Goal: Transaction & Acquisition: Purchase product/service

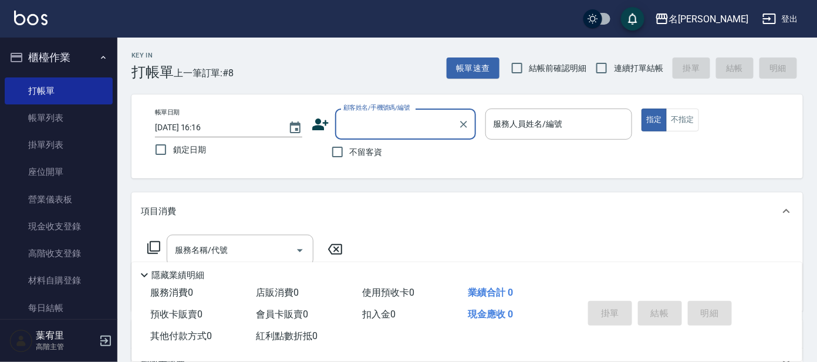
click at [391, 132] on input "顧客姓名/手機號碼/編號" at bounding box center [397, 124] width 113 height 21
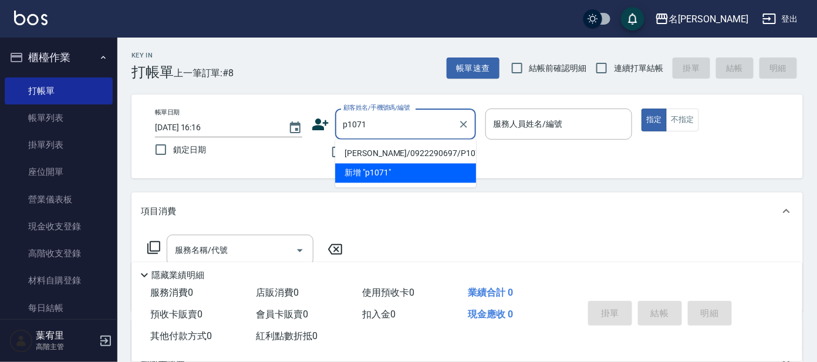
drag, startPoint x: 417, startPoint y: 151, endPoint x: 449, endPoint y: 150, distance: 31.2
click at [429, 151] on li "[PERSON_NAME]/0922290697/P1071" at bounding box center [405, 153] width 141 height 19
type input "[PERSON_NAME]/0922290697/P1071"
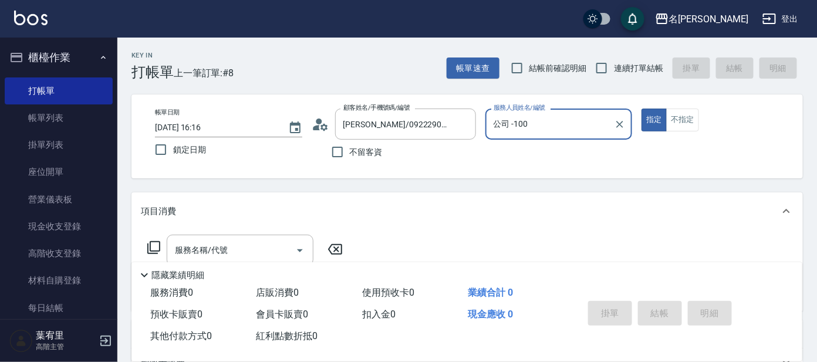
click at [563, 138] on div "公司 -100 服務人員姓名/編號" at bounding box center [559, 124] width 147 height 31
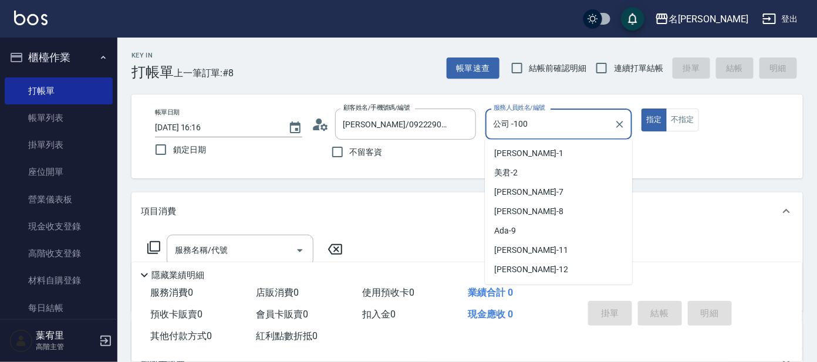
scroll to position [33, 0]
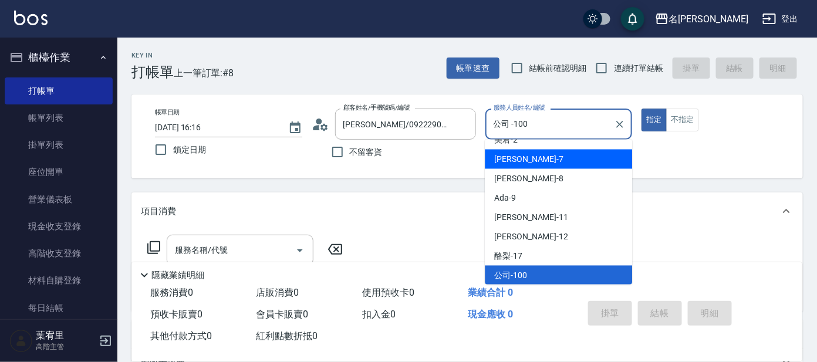
click at [544, 152] on div "[PERSON_NAME] -7" at bounding box center [558, 159] width 147 height 19
type input "[PERSON_NAME]-7"
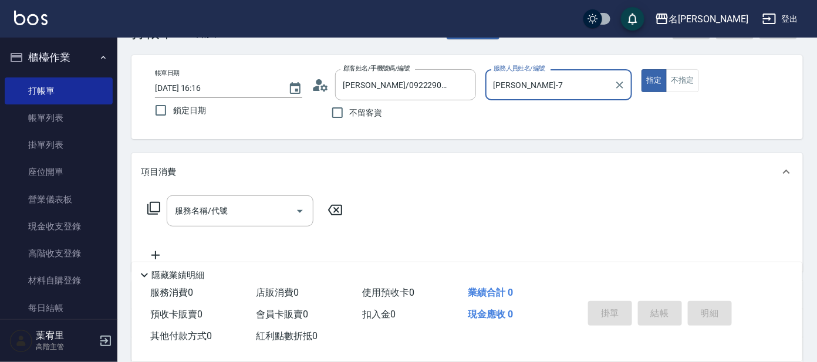
scroll to position [73, 0]
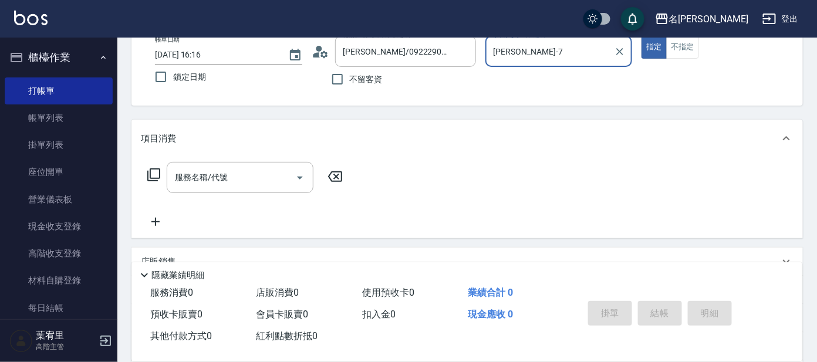
click at [157, 177] on icon at bounding box center [154, 175] width 14 height 14
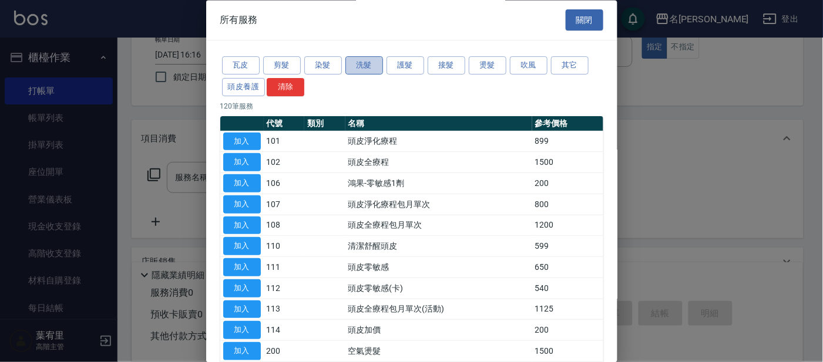
click at [360, 59] on button "洗髮" at bounding box center [364, 66] width 38 height 18
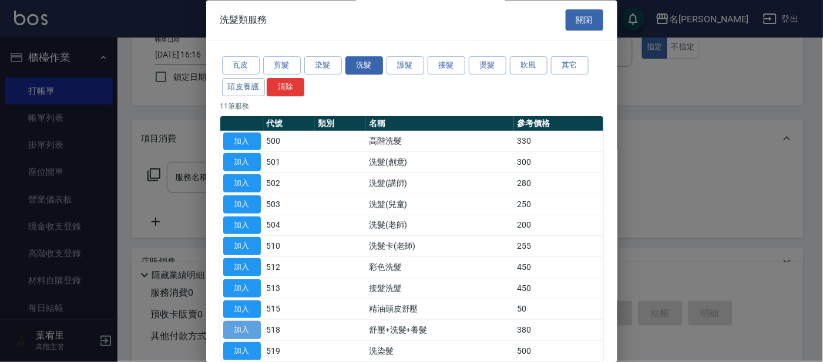
drag, startPoint x: 250, startPoint y: 326, endPoint x: 241, endPoint y: 326, distance: 8.2
click at [247, 326] on button "加入" at bounding box center [242, 331] width 38 height 18
type input "舒壓+洗髮+養髮(518)"
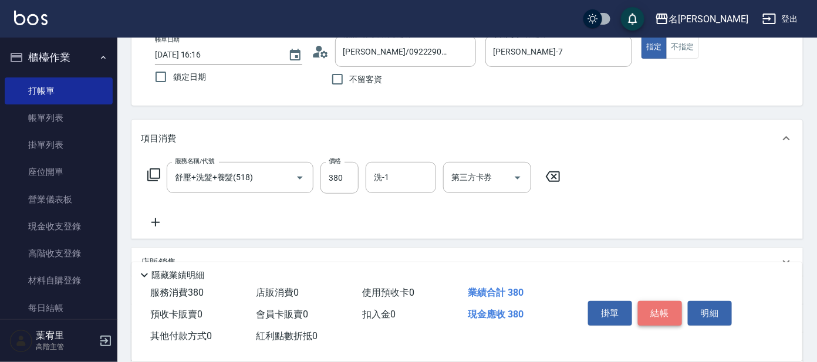
click at [651, 307] on button "結帳" at bounding box center [660, 313] width 44 height 25
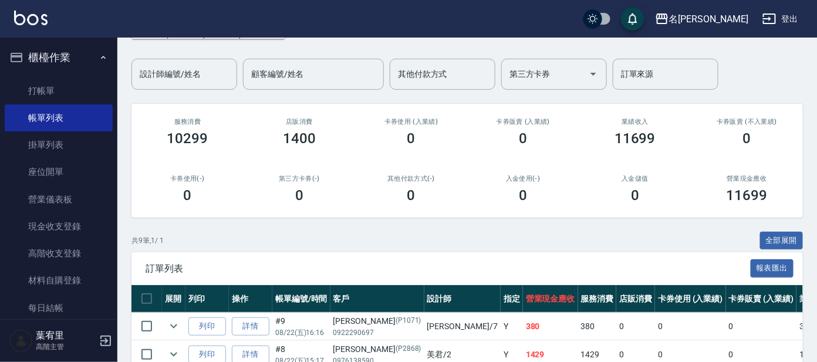
scroll to position [220, 0]
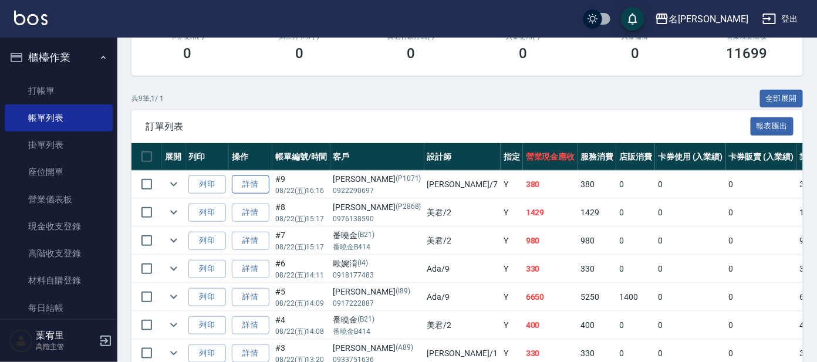
click at [245, 188] on link "詳情" at bounding box center [251, 185] width 38 height 18
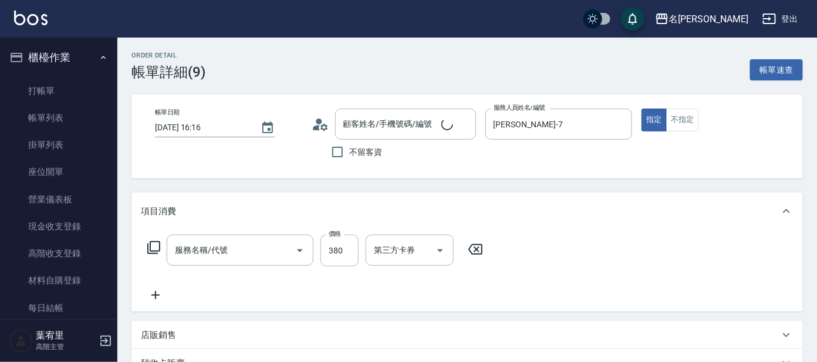
type input "[DATE] 16:16"
type input "[PERSON_NAME]-7"
type input "[PERSON_NAME]/0922290697/P1071"
type input "舒壓+洗髮+養髮(518)"
click at [409, 242] on input "洗-1" at bounding box center [401, 250] width 60 height 21
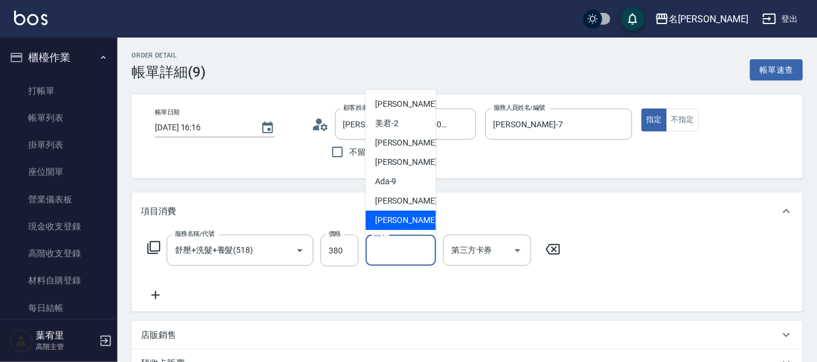
click at [416, 223] on div "云潔 -12" at bounding box center [401, 220] width 70 height 19
type input "云潔-12"
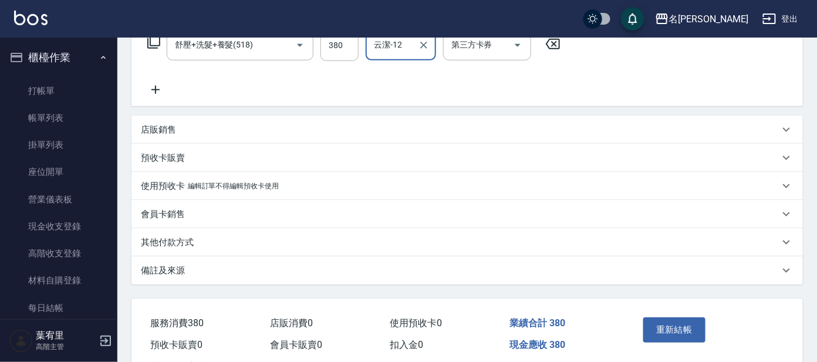
scroll to position [220, 0]
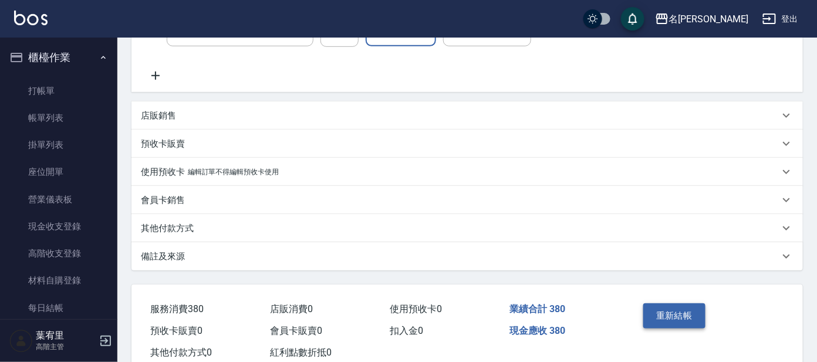
click at [666, 304] on button "重新結帳" at bounding box center [675, 316] width 62 height 25
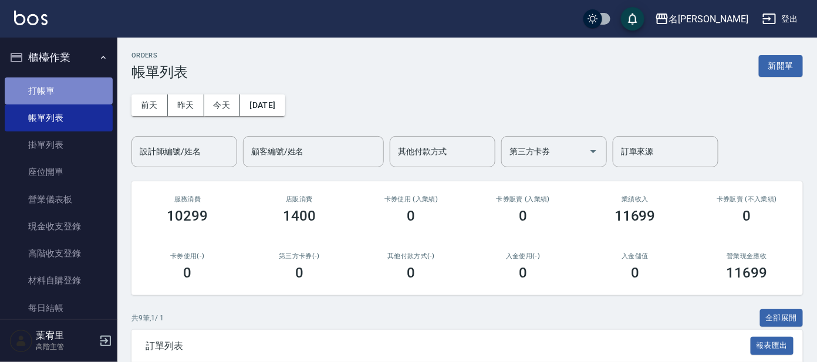
click at [78, 83] on link "打帳單" at bounding box center [59, 91] width 108 height 27
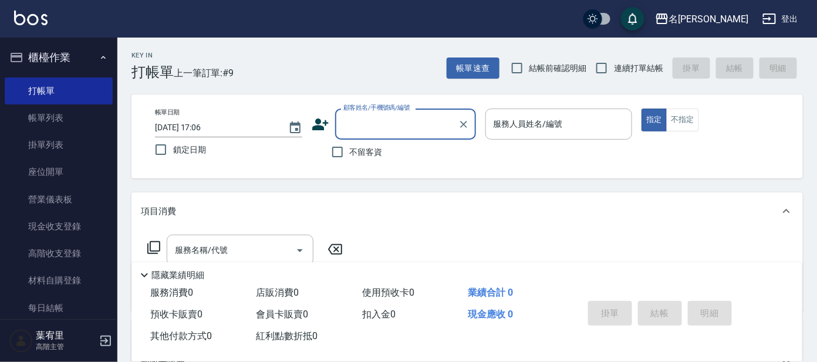
click at [412, 137] on div "顧客姓名/手機號碼/編號" at bounding box center [405, 124] width 141 height 31
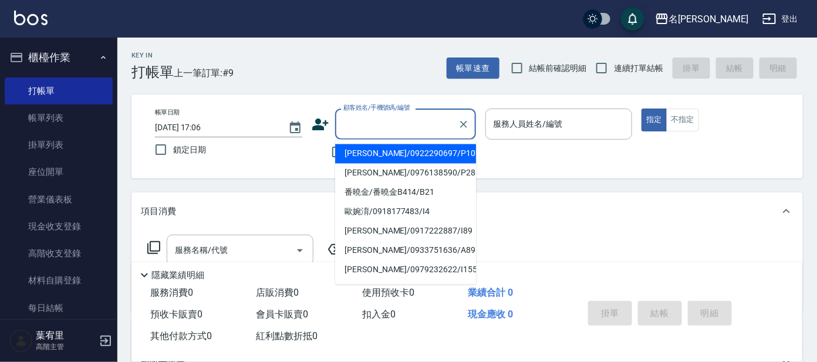
type input "i"
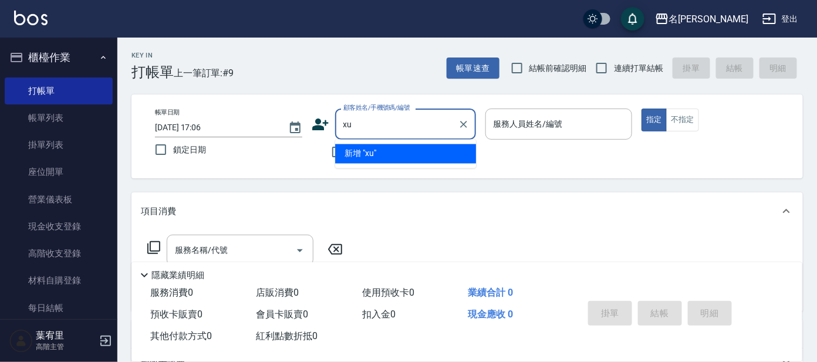
type input "x"
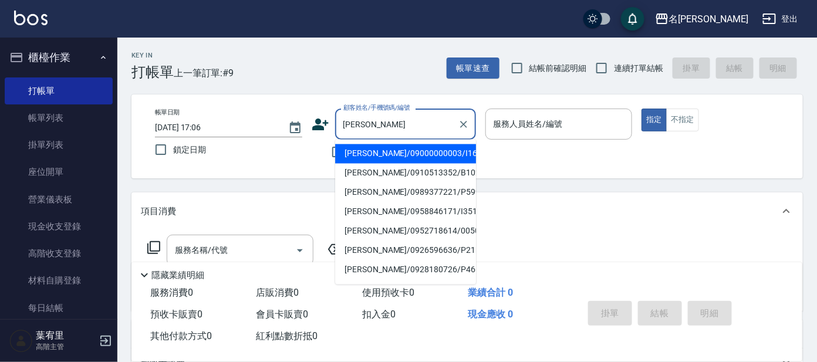
click at [392, 211] on li "[PERSON_NAME]/0958846171/I351" at bounding box center [405, 212] width 141 height 19
type input "[PERSON_NAME]/0958846171/I351"
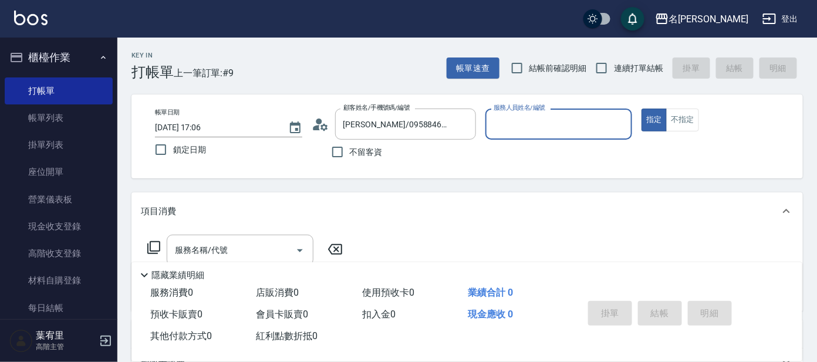
type input "Ada-9"
click at [156, 248] on icon at bounding box center [154, 248] width 14 height 14
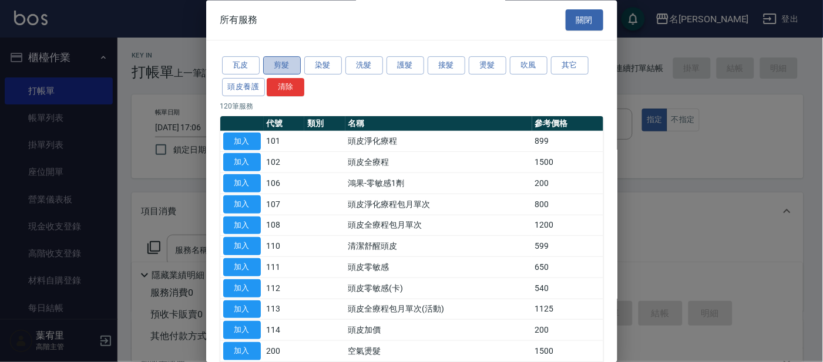
click at [285, 64] on button "剪髮" at bounding box center [282, 66] width 38 height 18
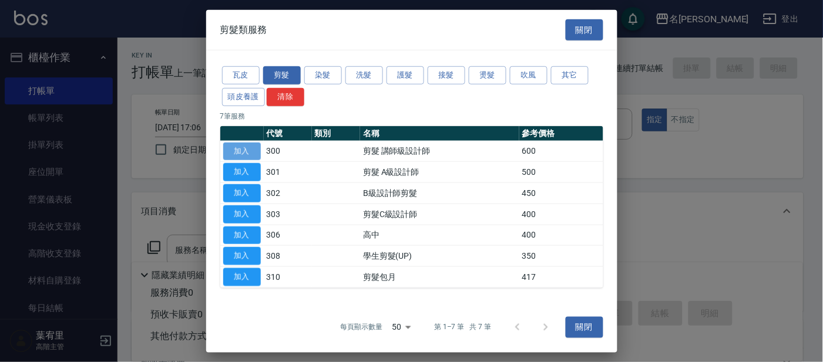
click at [238, 153] on button "加入" at bounding box center [242, 151] width 38 height 18
type input "剪髮 講師級設計師(300)"
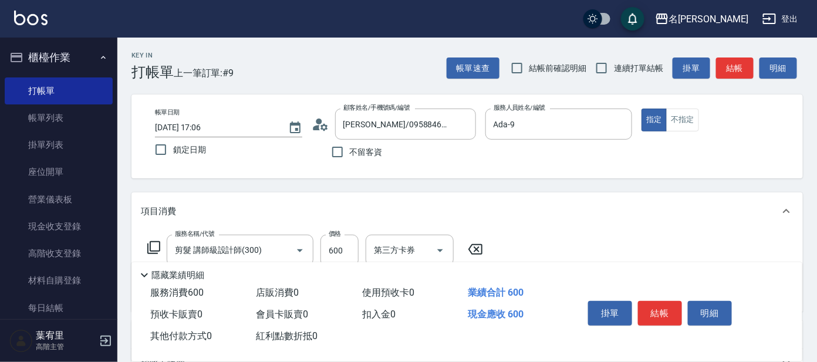
click at [153, 248] on icon at bounding box center [154, 248] width 14 height 14
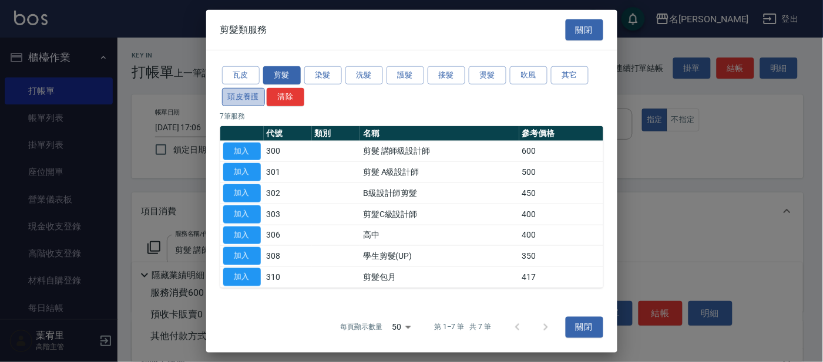
click at [240, 97] on button "頭皮養護" at bounding box center [243, 97] width 43 height 18
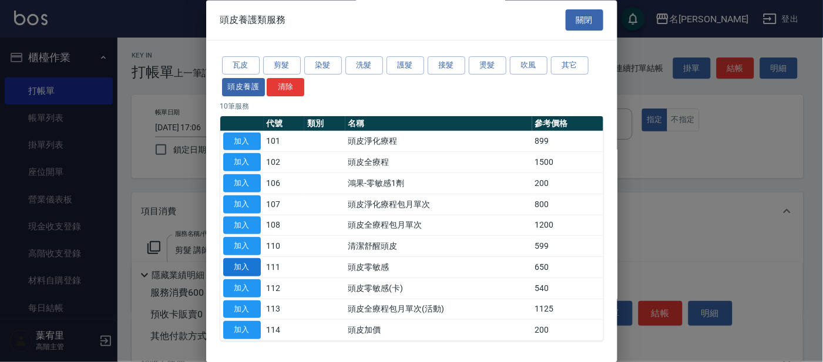
click at [250, 271] on button "加入" at bounding box center [242, 268] width 38 height 18
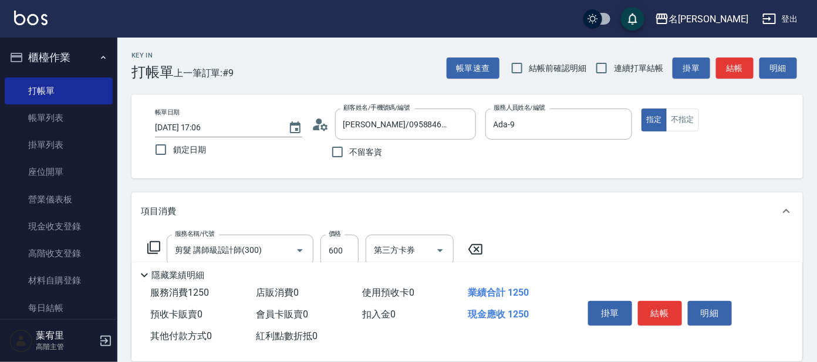
scroll to position [73, 0]
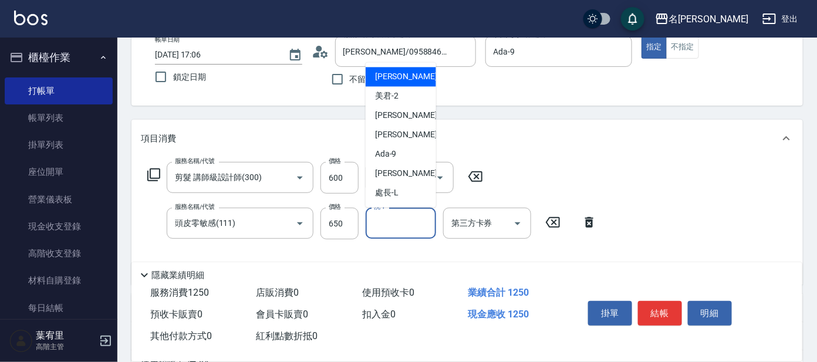
click at [386, 225] on input "洗-1" at bounding box center [401, 223] width 60 height 21
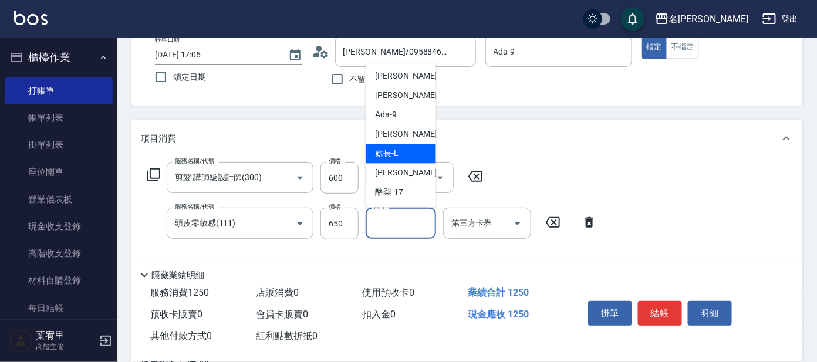
scroll to position [58, 0]
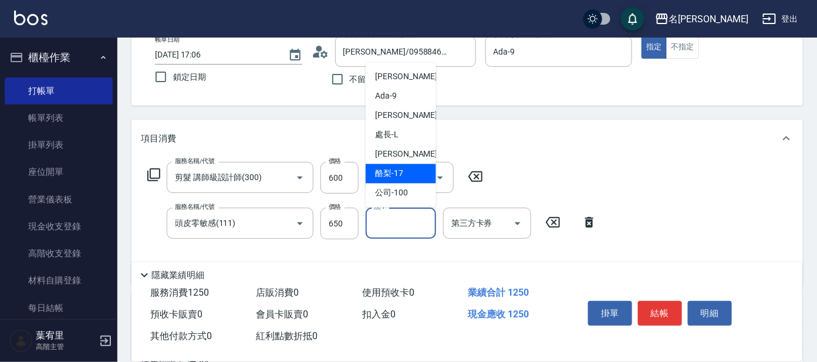
click at [396, 180] on div "酪梨 -17" at bounding box center [401, 173] width 70 height 19
type input "酪梨-17"
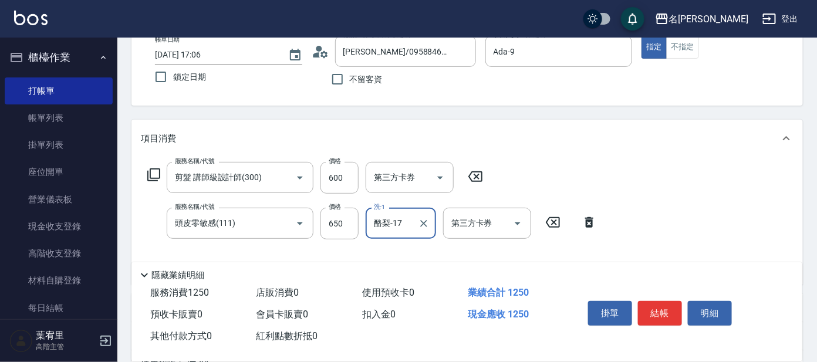
click at [156, 173] on icon at bounding box center [154, 175] width 14 height 14
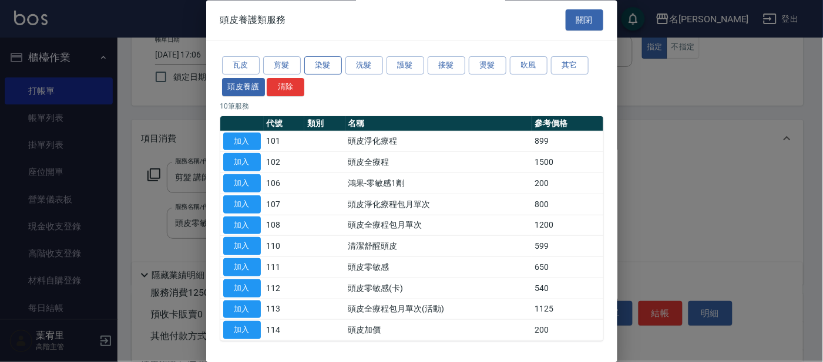
click at [323, 65] on button "染髮" at bounding box center [323, 66] width 38 height 18
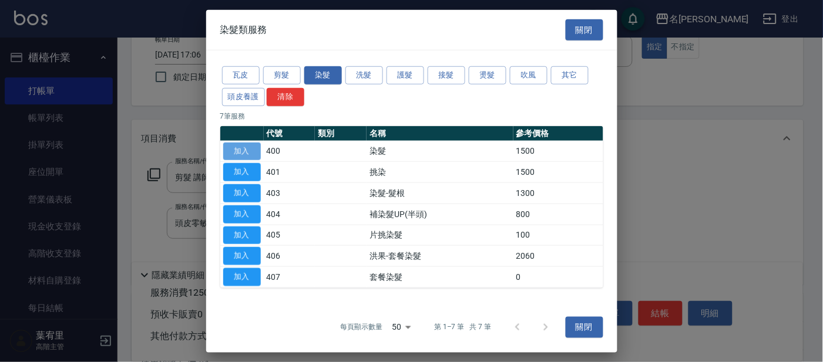
click at [250, 151] on button "加入" at bounding box center [242, 151] width 38 height 18
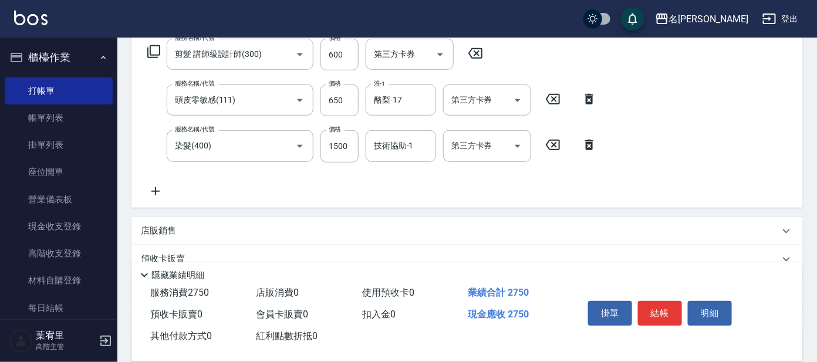
scroll to position [220, 0]
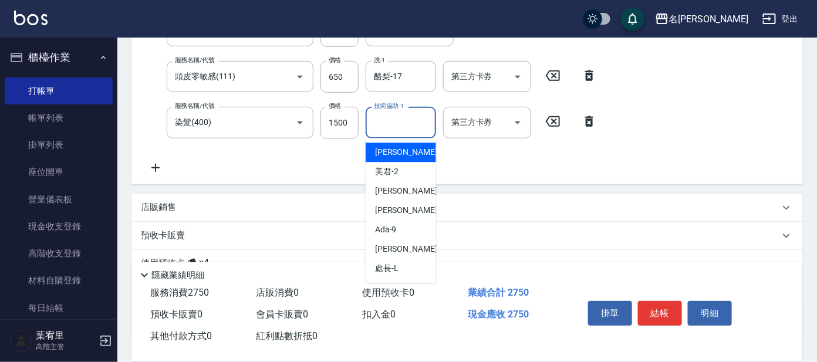
click at [398, 120] on input "技術協助-1" at bounding box center [401, 122] width 60 height 21
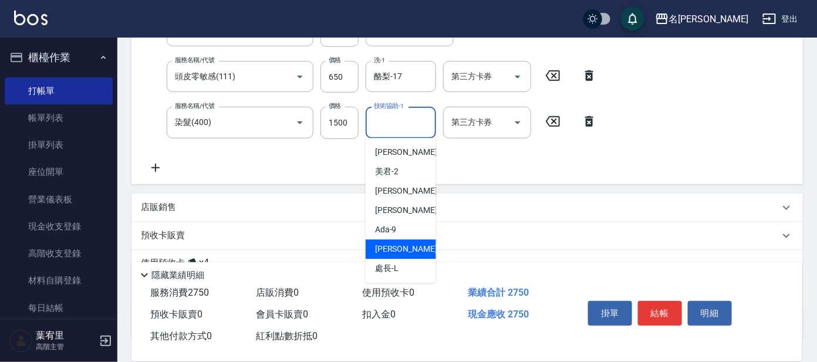
scroll to position [58, 0]
click at [395, 248] on span "酪梨 -17" at bounding box center [389, 250] width 28 height 12
type input "酪梨-17"
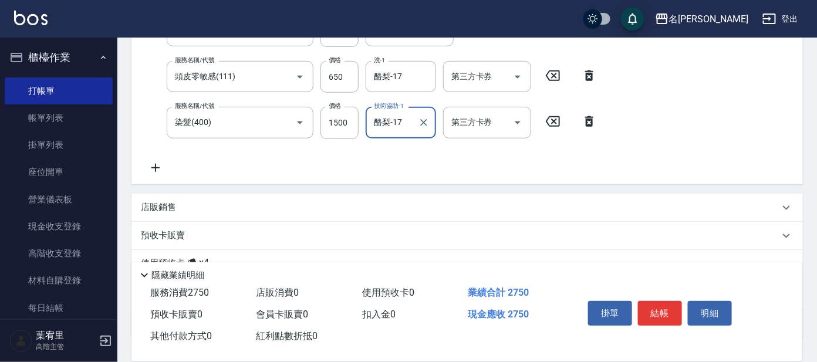
click at [159, 201] on p "店販銷售" at bounding box center [158, 207] width 35 height 12
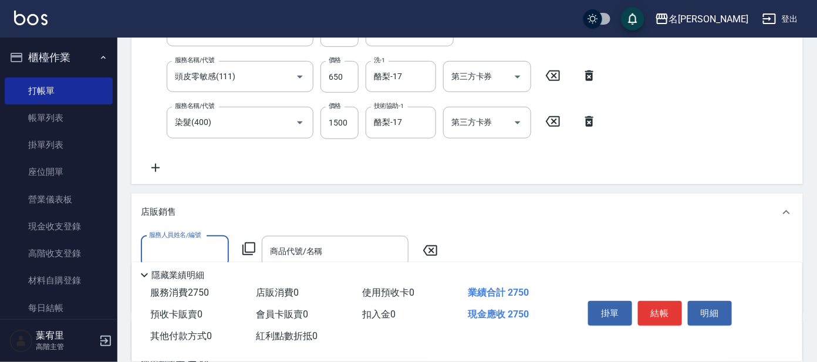
scroll to position [0, 0]
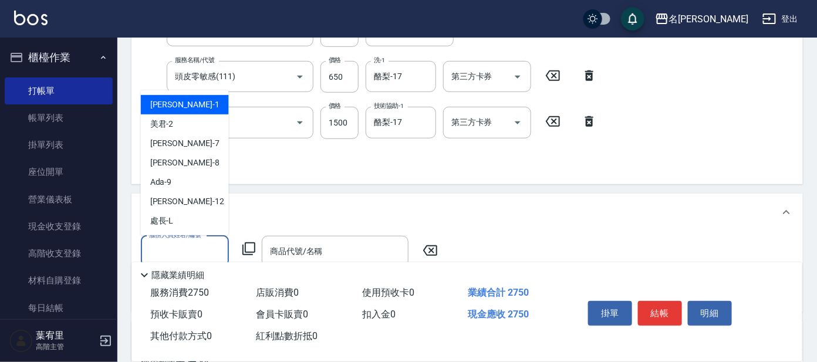
click at [171, 245] on input "服務人員姓名/編號" at bounding box center [185, 251] width 78 height 21
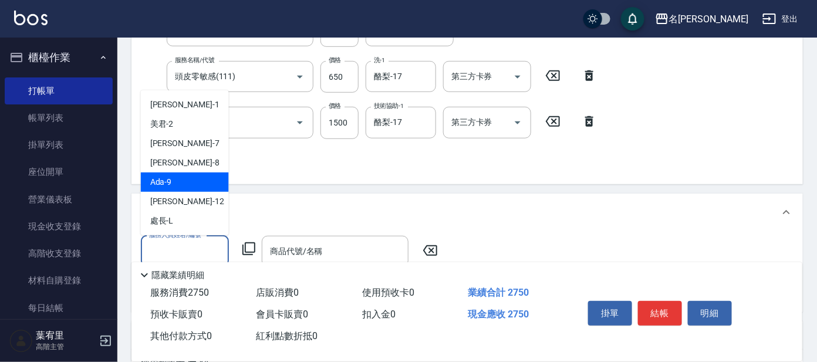
click at [178, 178] on div "Ada -9" at bounding box center [185, 182] width 88 height 19
type input "Ada-9"
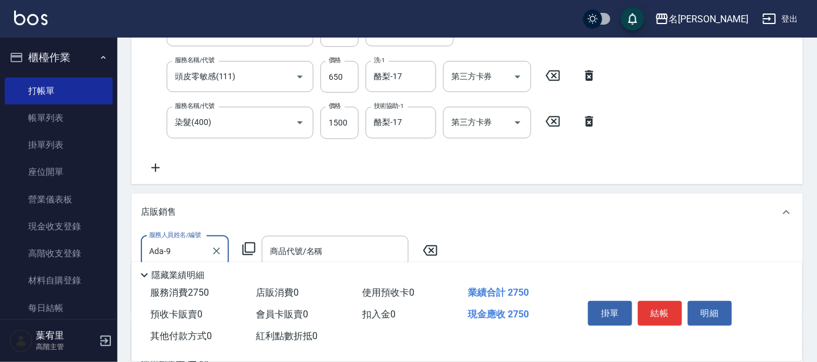
click at [251, 242] on icon at bounding box center [248, 248] width 13 height 13
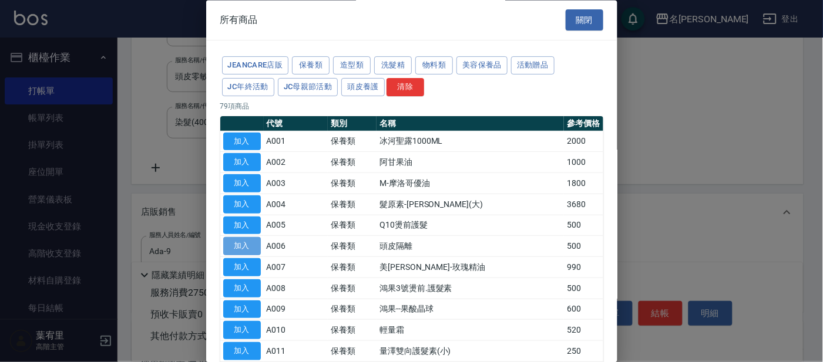
click at [237, 242] on button "加入" at bounding box center [242, 247] width 38 height 18
type input "頭皮隔離"
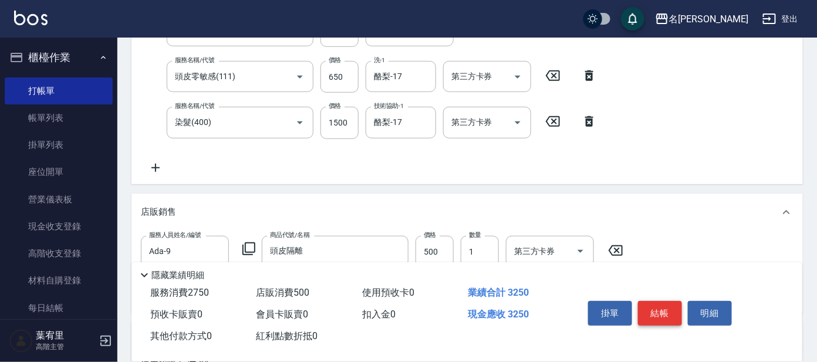
click at [654, 316] on button "結帳" at bounding box center [660, 313] width 44 height 25
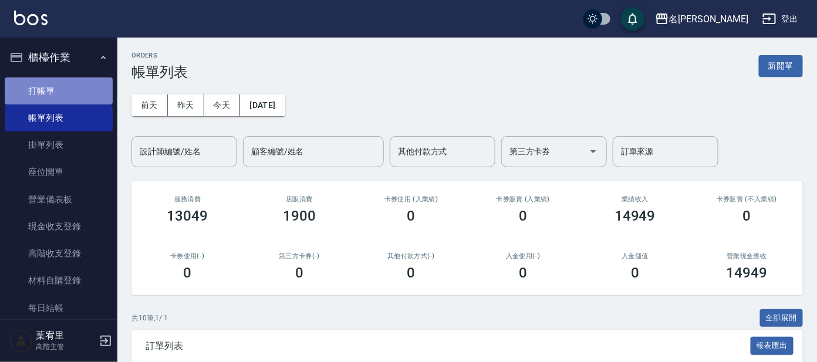
click at [78, 86] on link "打帳單" at bounding box center [59, 91] width 108 height 27
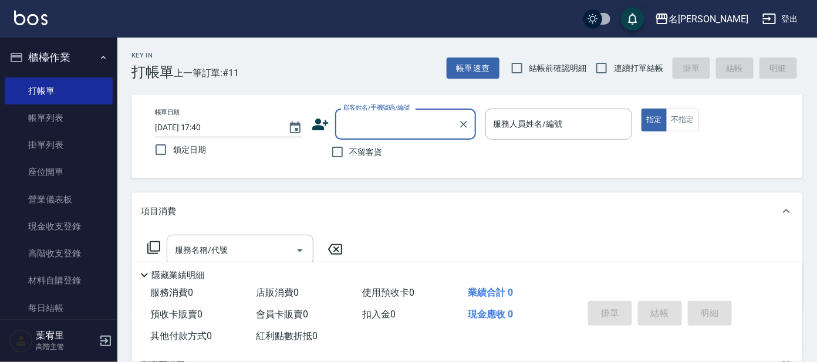
click at [370, 123] on input "顧客姓名/手機號碼/編號" at bounding box center [397, 124] width 113 height 21
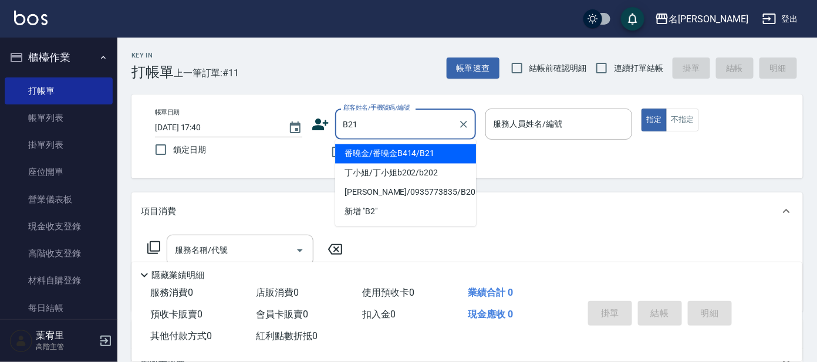
type input "番曉金/番曉金B414/B21"
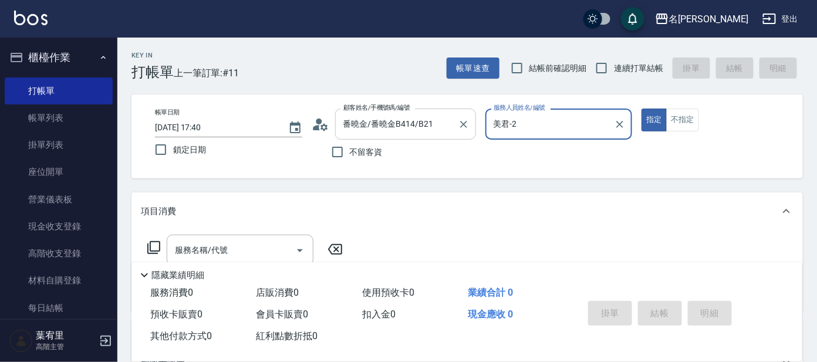
type input "美君-2"
click at [240, 250] on input "服務名稱/代號" at bounding box center [231, 250] width 119 height 21
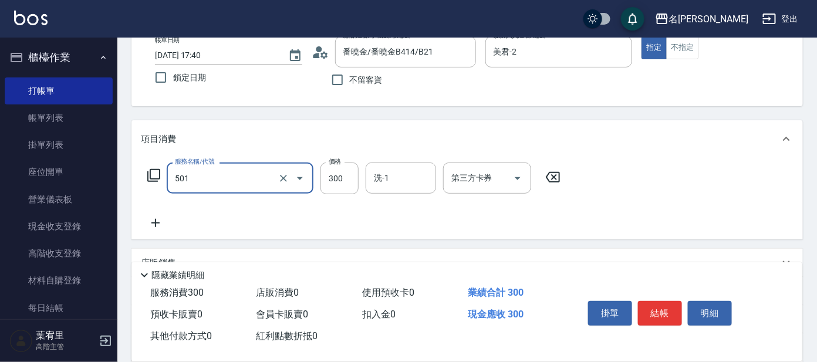
scroll to position [73, 0]
type input "洗髮(創意)(501)"
click at [153, 224] on icon at bounding box center [155, 222] width 29 height 14
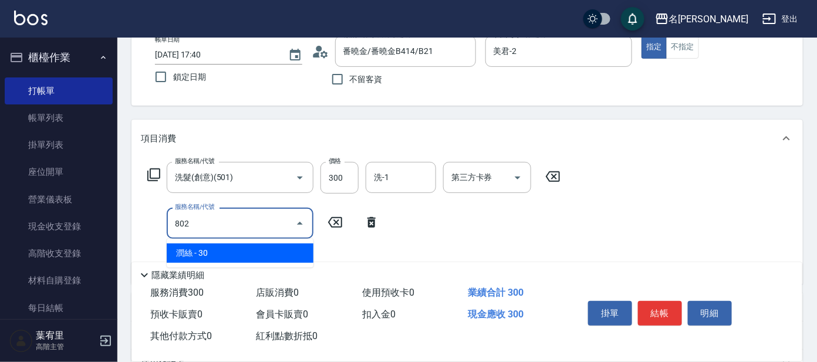
type input "潤絲(802)"
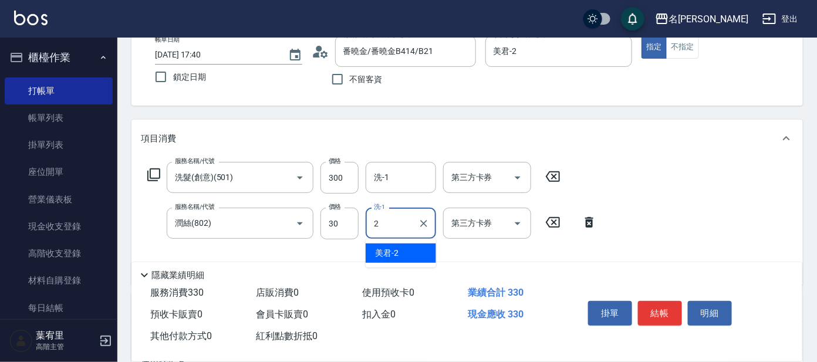
type input "美君-2"
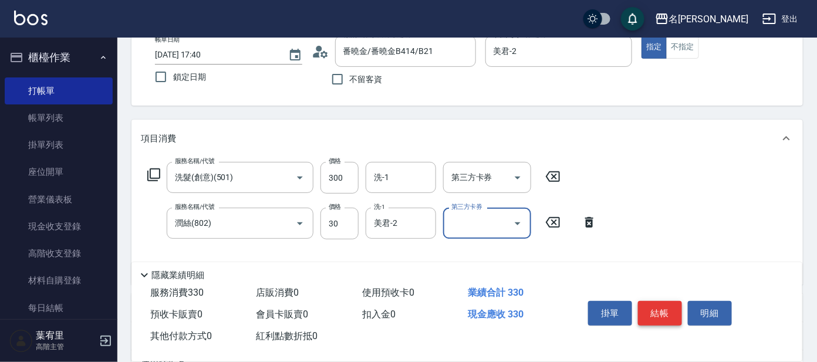
click at [655, 306] on button "結帳" at bounding box center [660, 313] width 44 height 25
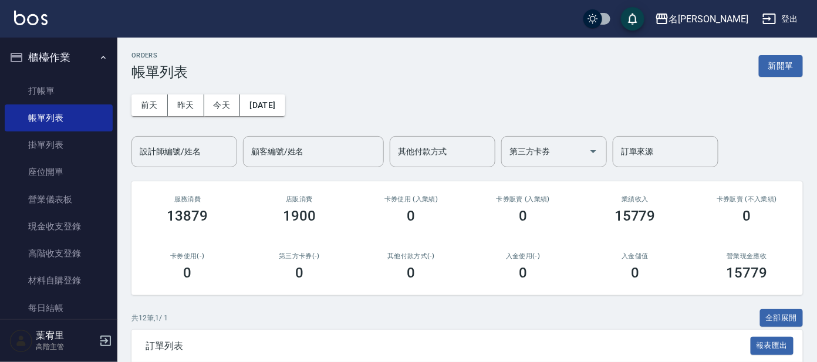
click at [369, 200] on h2 "卡券使用 (入業績)" at bounding box center [411, 200] width 84 height 8
click at [45, 95] on link "打帳單" at bounding box center [59, 91] width 108 height 27
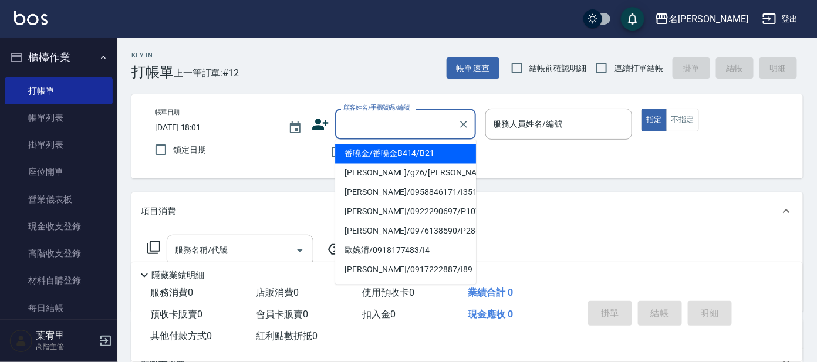
click at [386, 129] on input "顧客姓名/手機號碼/編號" at bounding box center [397, 124] width 113 height 21
type input "ㄛ"
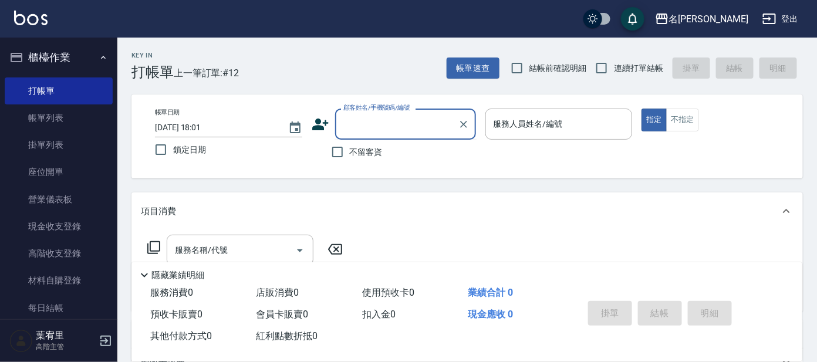
type input "ㄖ"
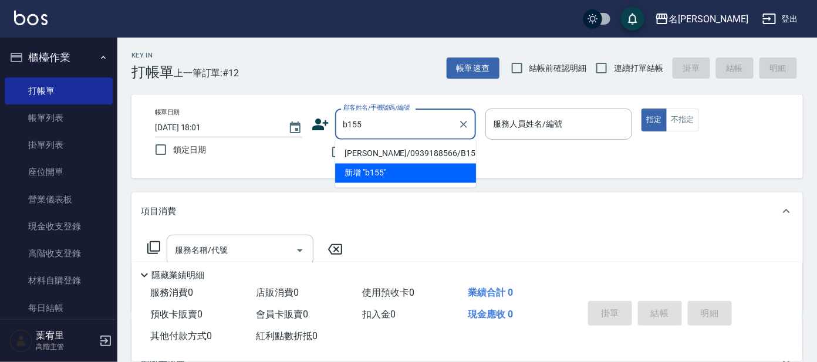
click at [369, 151] on li "[PERSON_NAME]/0939188566/B155" at bounding box center [405, 153] width 141 height 19
type input "[PERSON_NAME]/0939188566/B155"
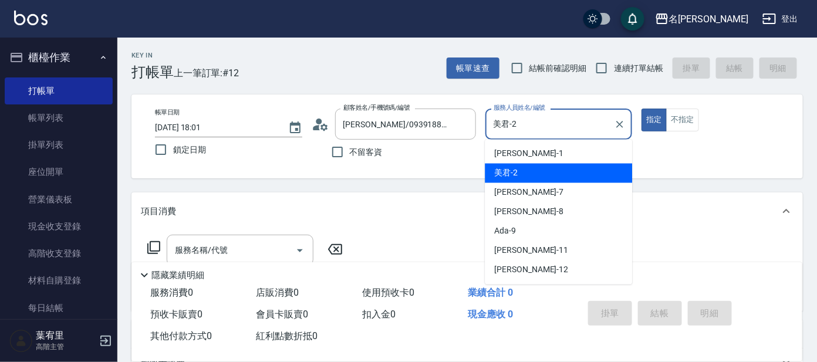
click at [494, 126] on input "美君-2" at bounding box center [550, 124] width 119 height 21
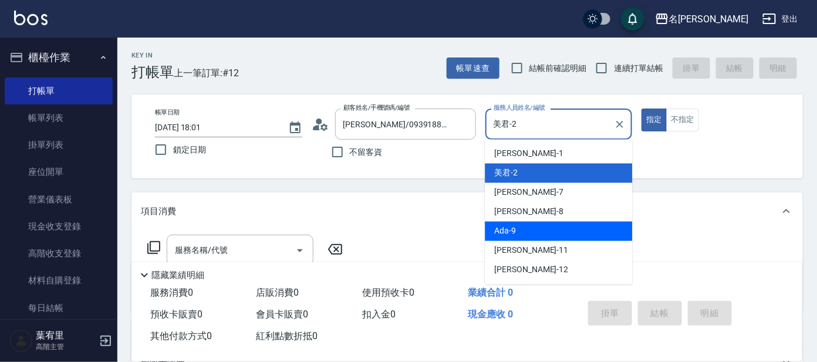
click at [509, 233] on span "Ada -9" at bounding box center [505, 231] width 22 height 12
type input "Ada-9"
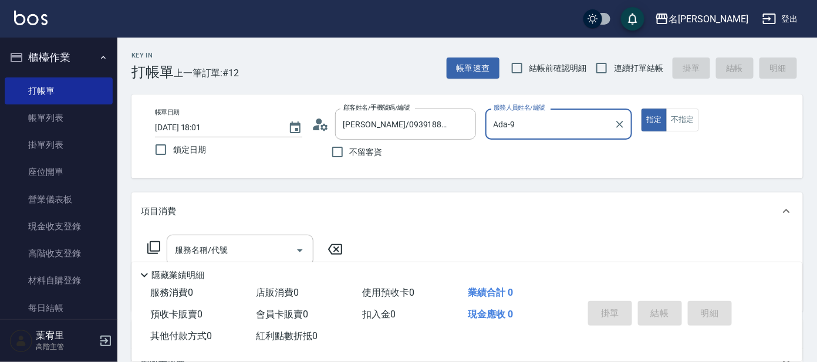
click at [153, 245] on icon at bounding box center [154, 248] width 14 height 14
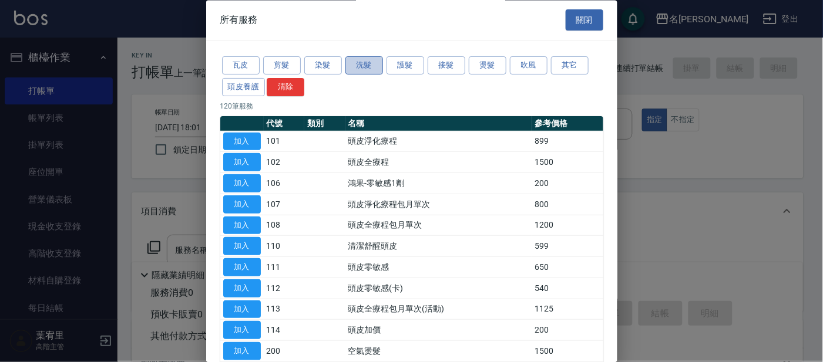
click at [371, 62] on button "洗髮" at bounding box center [364, 66] width 38 height 18
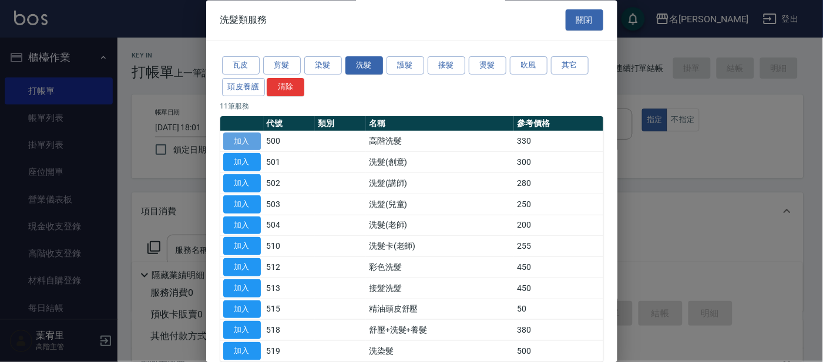
click at [248, 137] on button "加入" at bounding box center [242, 142] width 38 height 18
type input "高階洗髮(500)"
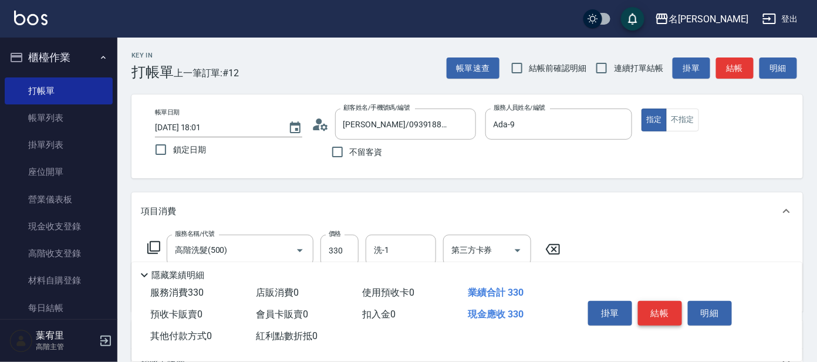
click at [656, 316] on button "結帳" at bounding box center [660, 313] width 44 height 25
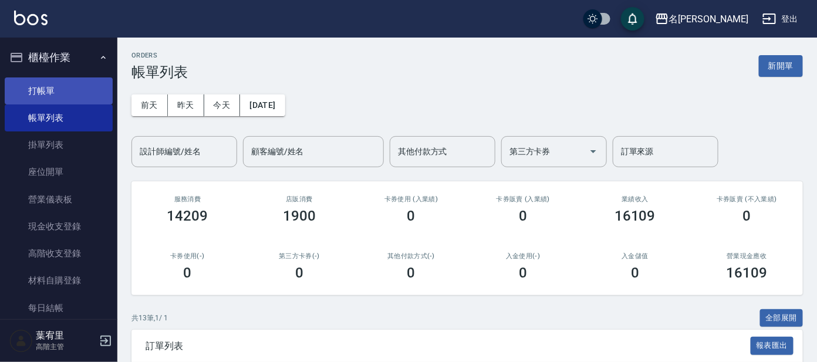
click at [59, 84] on link "打帳單" at bounding box center [59, 91] width 108 height 27
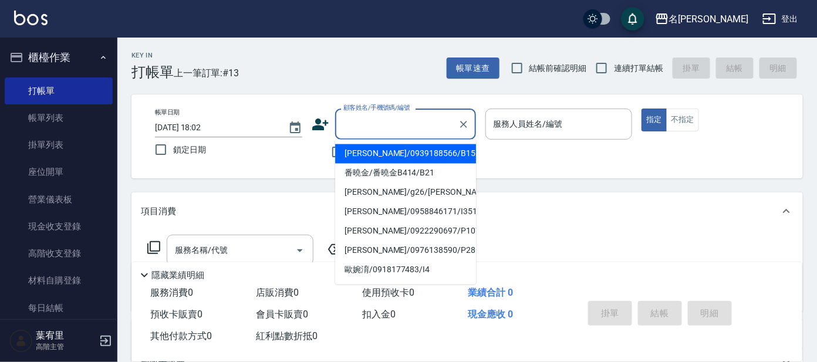
click at [363, 119] on input "顧客姓名/手機號碼/編號" at bounding box center [397, 124] width 113 height 21
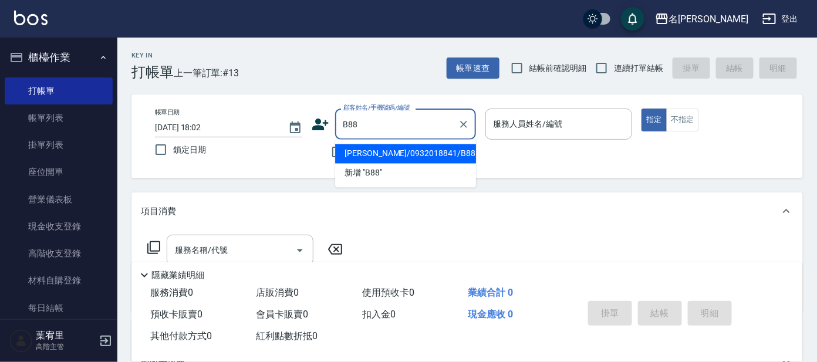
type input "[PERSON_NAME]/0932018841/B88"
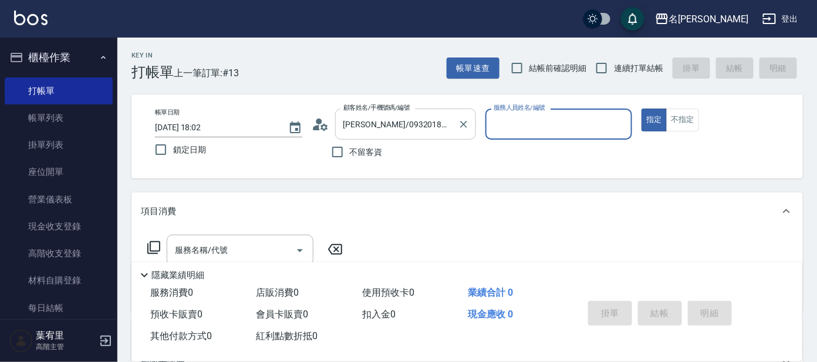
type input "美君-2"
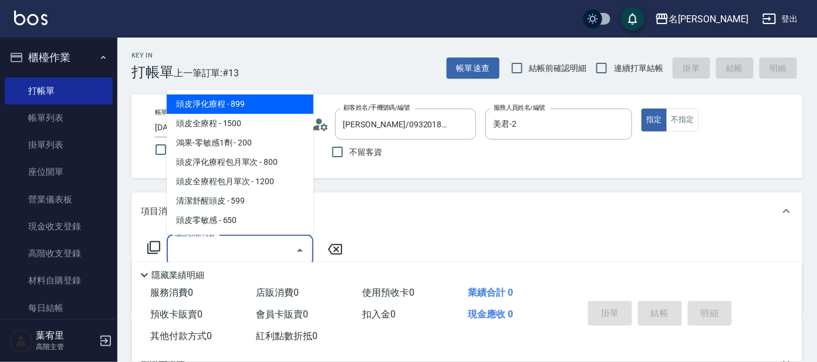
click at [248, 242] on input "服務名稱/代號" at bounding box center [231, 250] width 119 height 21
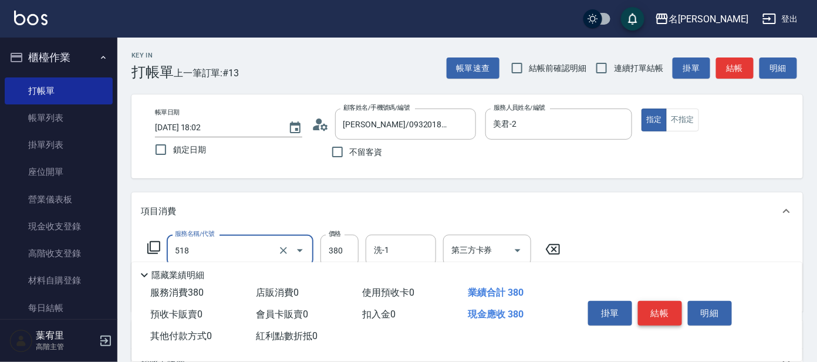
type input "舒壓+洗髮+養髮(518)"
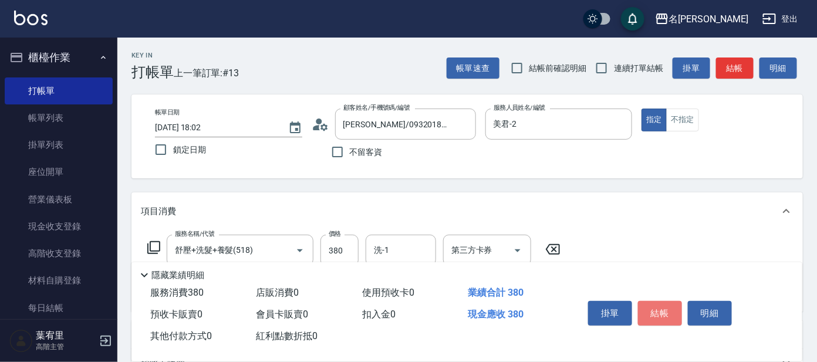
click at [654, 307] on button "結帳" at bounding box center [660, 313] width 44 height 25
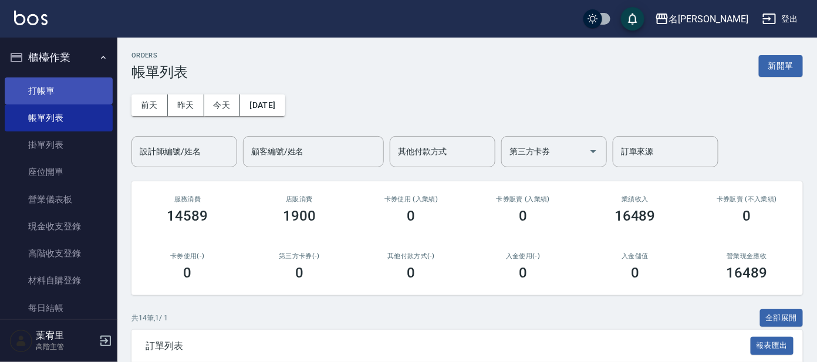
click at [58, 96] on link "打帳單" at bounding box center [59, 91] width 108 height 27
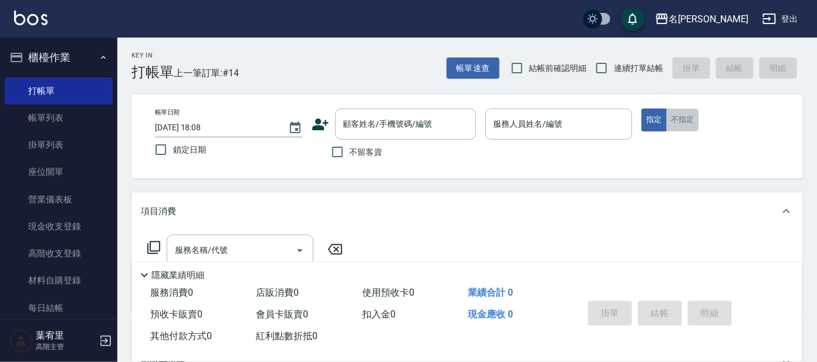
click at [672, 119] on button "不指定" at bounding box center [682, 120] width 33 height 23
click at [548, 129] on input "服務人員姓名/編號" at bounding box center [559, 124] width 137 height 21
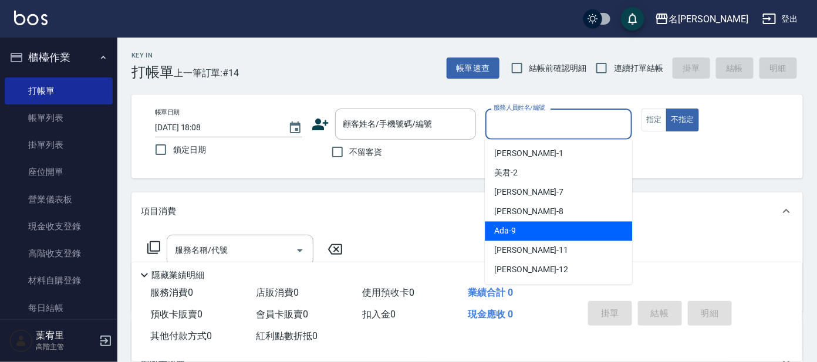
click at [521, 226] on div "Ada -9" at bounding box center [558, 231] width 147 height 19
type input "Ada-9"
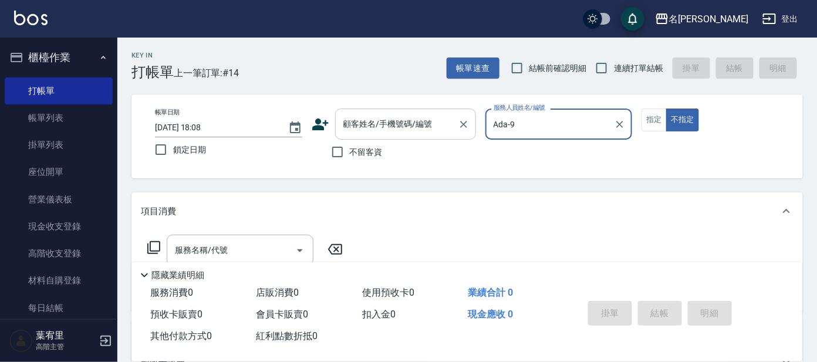
click at [405, 117] on div "顧客姓名/手機號碼/編號 顧客姓名/手機號碼/編號" at bounding box center [405, 124] width 141 height 31
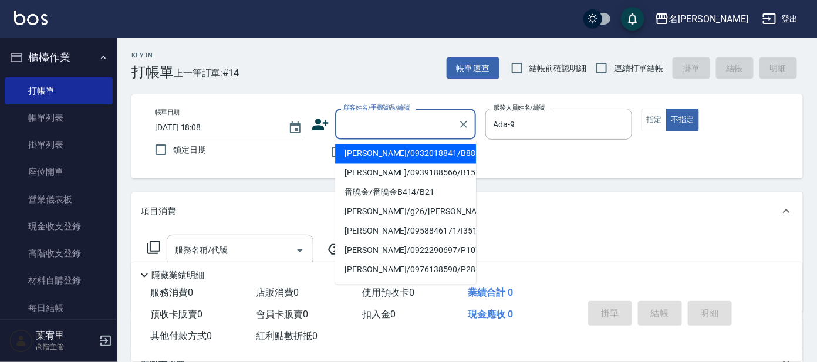
type input "i"
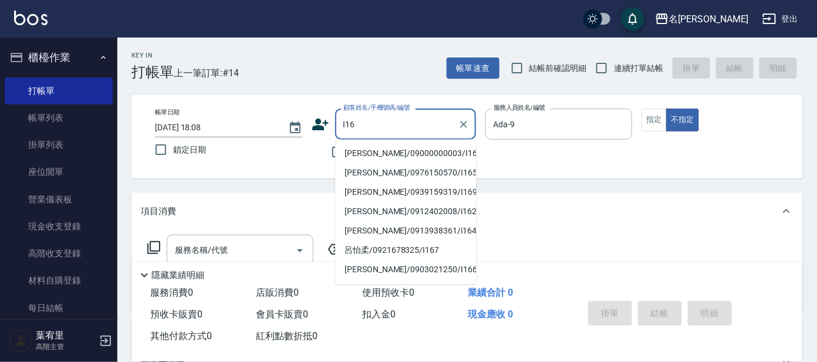
click at [408, 151] on li "[PERSON_NAME]/09000000003/I16" at bounding box center [405, 153] width 141 height 19
type input "[PERSON_NAME]/09000000003/I16"
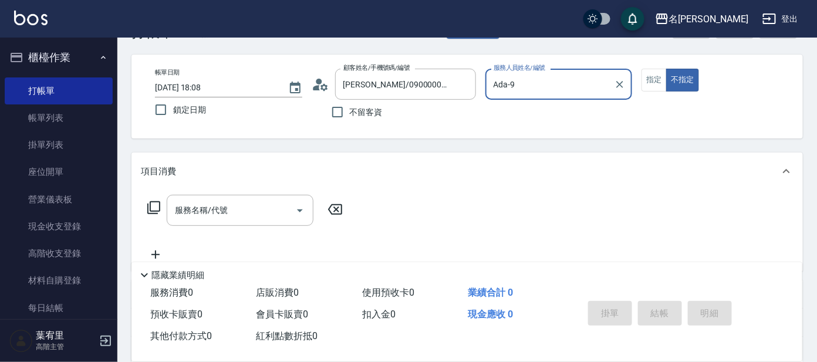
scroll to position [73, 0]
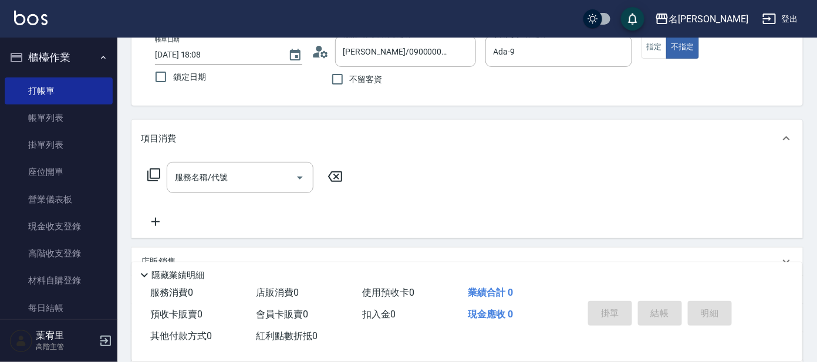
click at [153, 174] on icon at bounding box center [154, 175] width 14 height 14
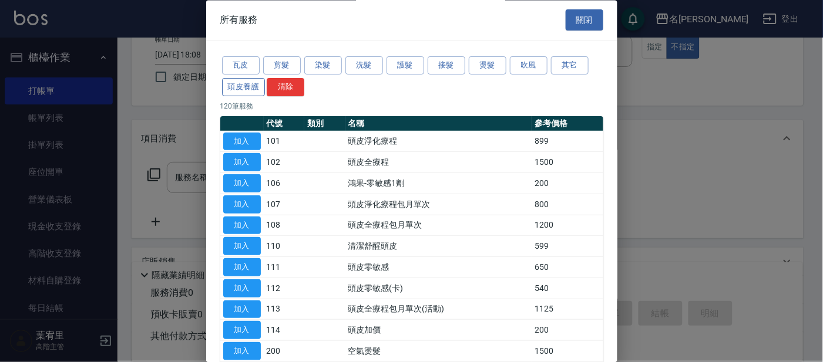
click at [230, 83] on button "頭皮養護" at bounding box center [243, 87] width 43 height 18
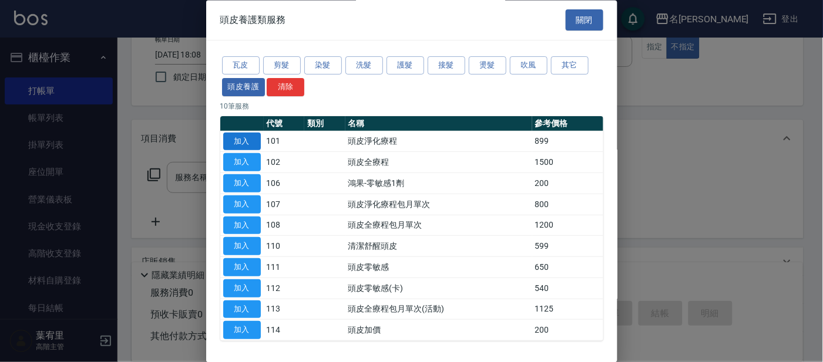
click at [242, 137] on button "加入" at bounding box center [242, 142] width 38 height 18
type input "頭皮淨化療程(101)"
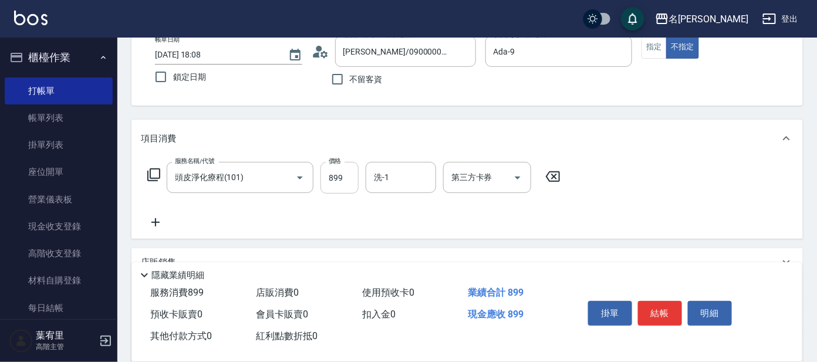
click at [344, 177] on input "899" at bounding box center [340, 178] width 38 height 32
type input "799"
click at [429, 176] on input "洗-1" at bounding box center [401, 177] width 60 height 21
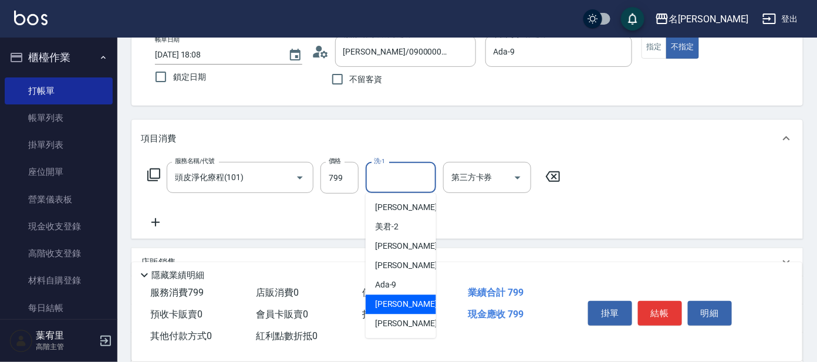
click at [390, 295] on div "[PERSON_NAME] -11" at bounding box center [401, 304] width 70 height 19
type input "[PERSON_NAME]-11"
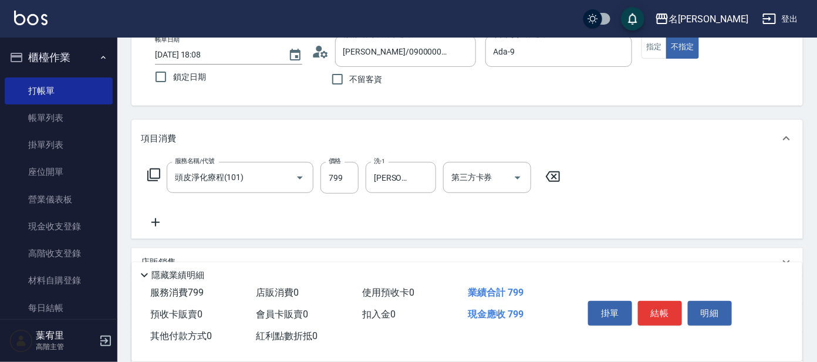
click at [154, 174] on icon at bounding box center [154, 175] width 14 height 14
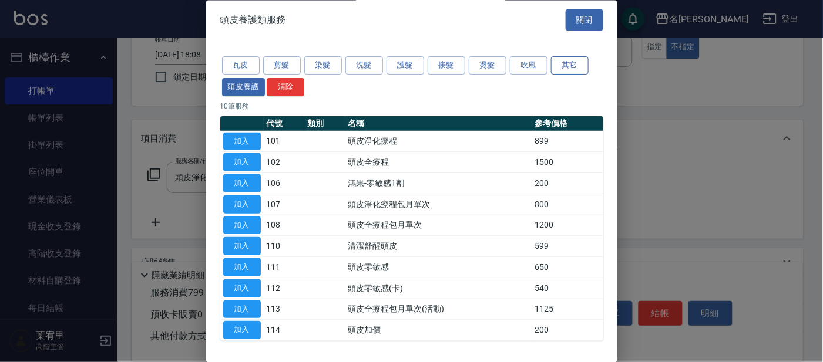
click at [570, 61] on button "其它" at bounding box center [570, 66] width 38 height 18
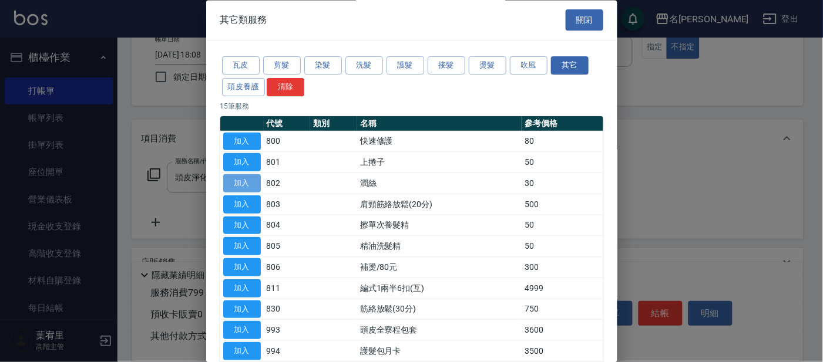
click at [251, 182] on button "加入" at bounding box center [242, 184] width 38 height 18
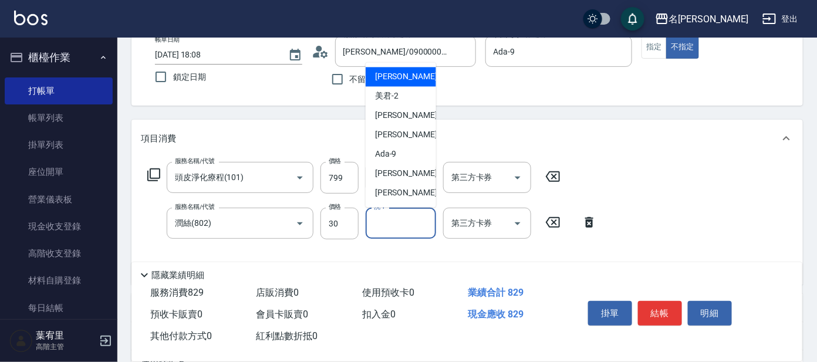
click at [423, 215] on input "洗-1" at bounding box center [401, 223] width 60 height 21
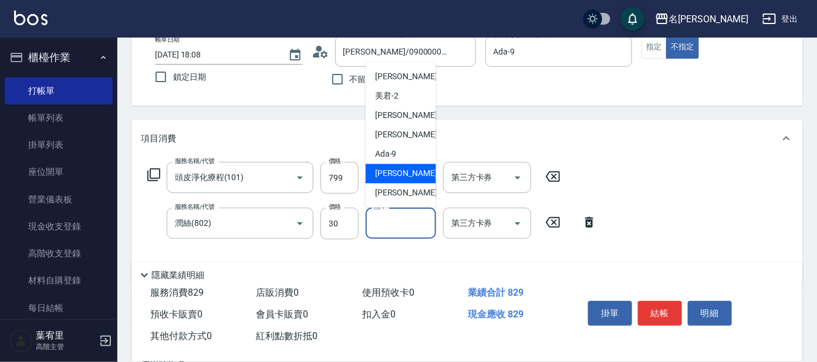
click at [406, 175] on div "[PERSON_NAME] -11" at bounding box center [401, 173] width 70 height 19
type input "[PERSON_NAME]-11"
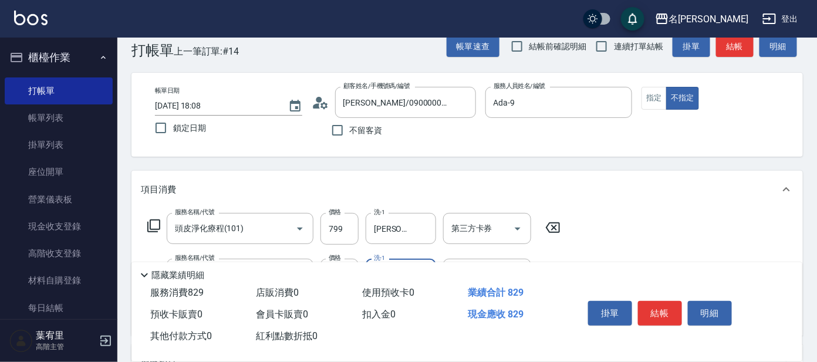
scroll to position [0, 0]
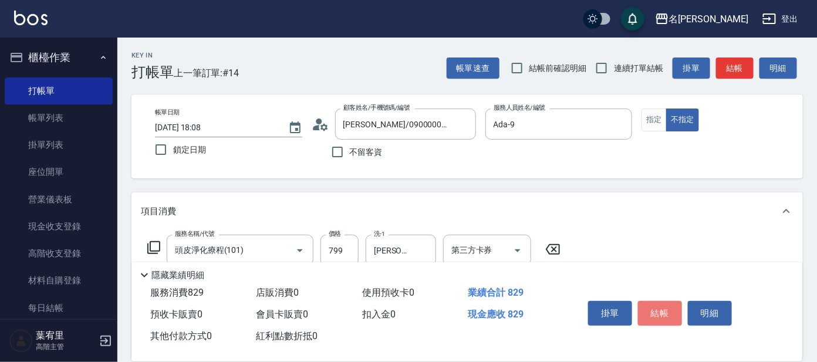
click at [661, 305] on button "結帳" at bounding box center [660, 313] width 44 height 25
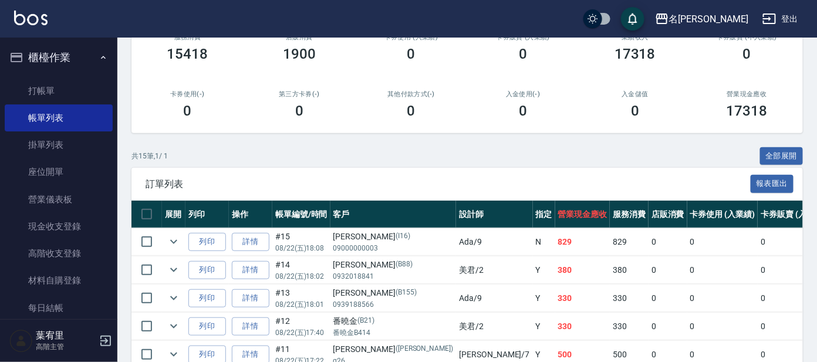
scroll to position [73, 0]
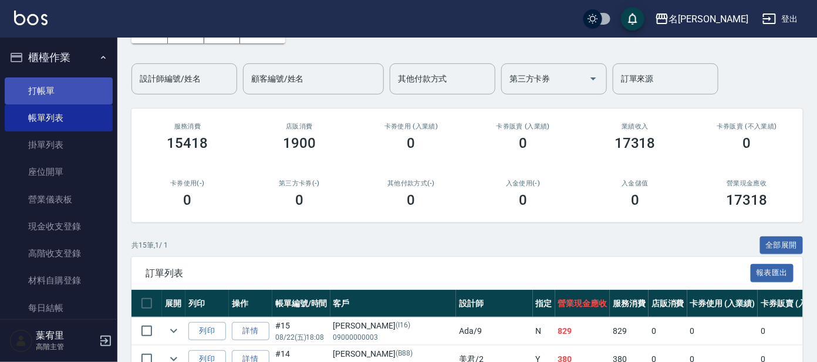
click at [54, 80] on link "打帳單" at bounding box center [59, 91] width 108 height 27
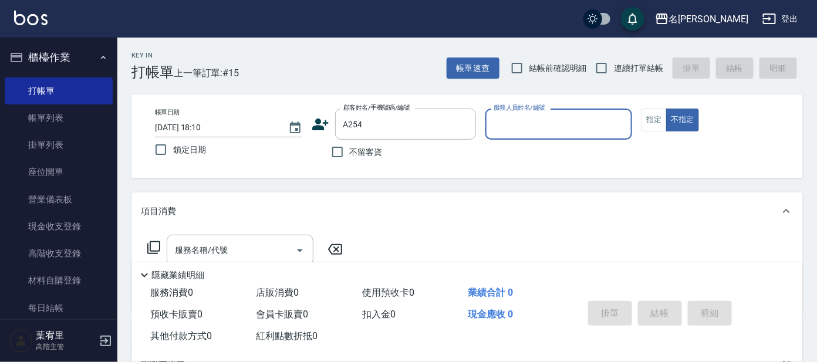
type input "[PERSON_NAME]/0921831877/A254"
type input "宥里-1"
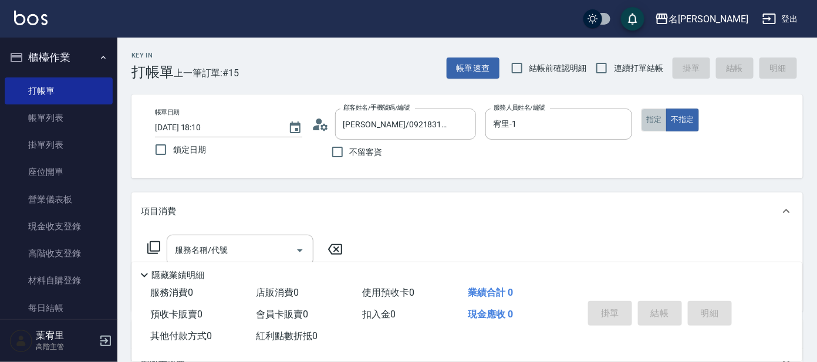
click at [659, 119] on button "指定" at bounding box center [654, 120] width 25 height 23
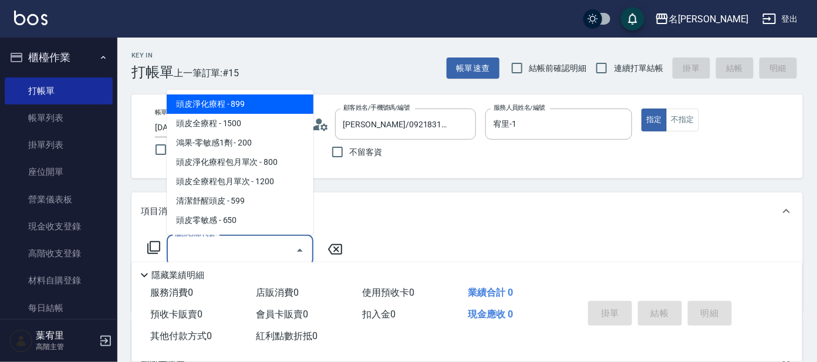
click at [228, 247] on input "服務名稱/代號" at bounding box center [231, 250] width 119 height 21
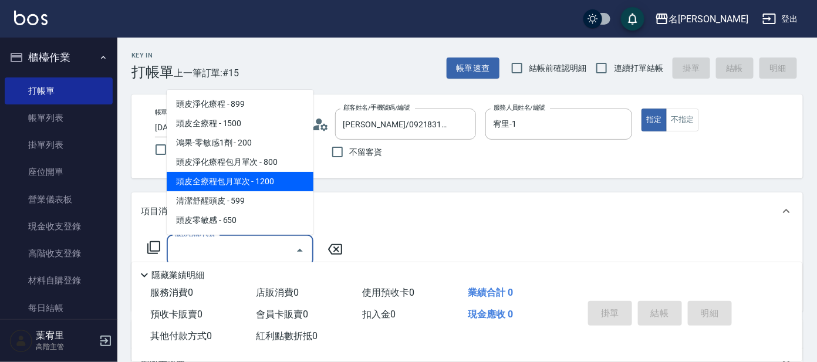
click at [157, 247] on icon at bounding box center [154, 248] width 14 height 14
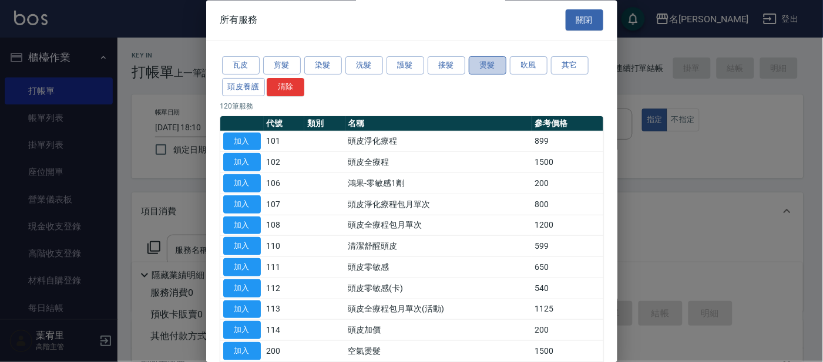
click at [494, 68] on button "燙髮" at bounding box center [488, 66] width 38 height 18
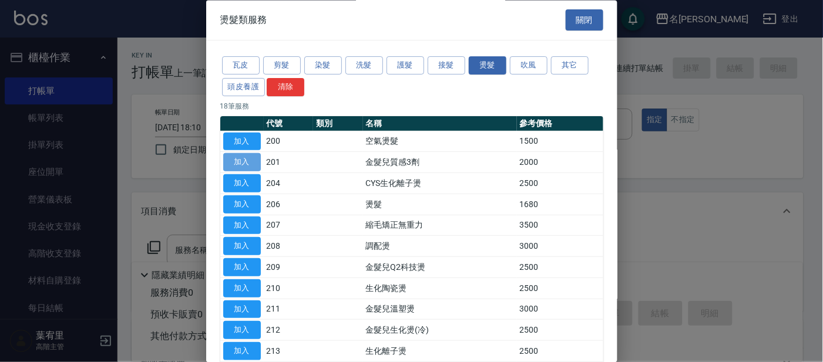
click at [241, 161] on button "加入" at bounding box center [242, 163] width 38 height 18
type input "金髮兒質感3劑(201)"
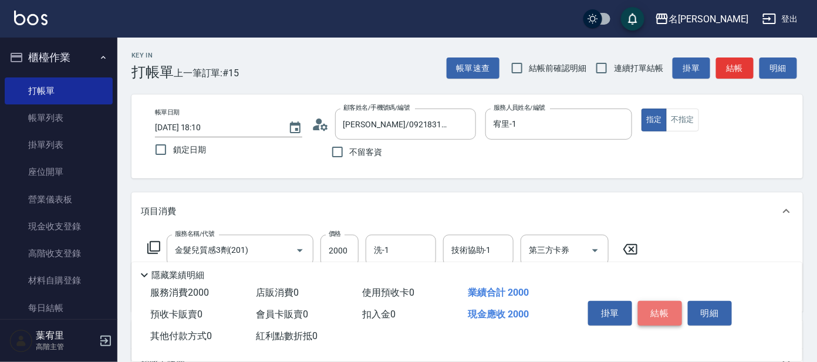
click at [662, 314] on button "結帳" at bounding box center [660, 313] width 44 height 25
